Goal: Navigation & Orientation: Find specific page/section

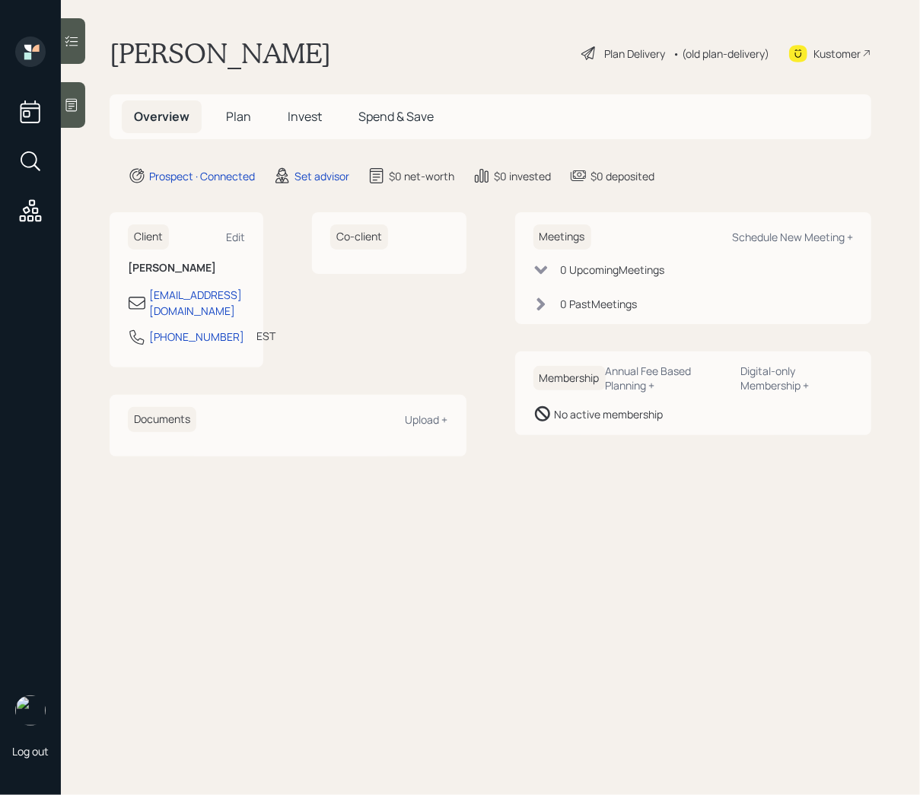
click at [75, 113] on div at bounding box center [73, 105] width 24 height 46
